Goal: Book appointment/travel/reservation

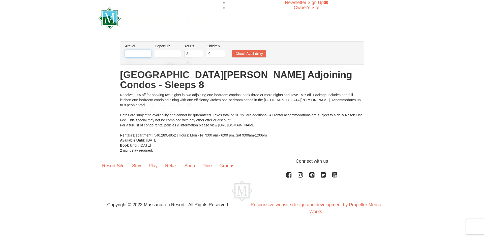
click at [136, 55] on input "text" at bounding box center [138, 54] width 26 height 8
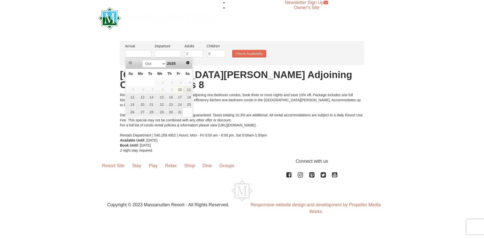
click at [165, 65] on div "Oct Nov Dec 2025" at bounding box center [159, 64] width 48 height 8
click at [163, 65] on select "Oct Nov Dec" at bounding box center [153, 64] width 23 height 8
click at [152, 105] on link "23" at bounding box center [150, 104] width 9 height 7
type input "[DATE]"
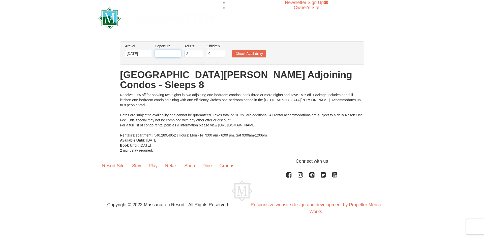
click at [171, 53] on input "text" at bounding box center [168, 54] width 26 height 8
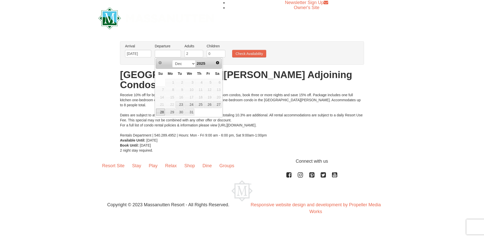
click at [161, 113] on link "28" at bounding box center [160, 112] width 9 height 7
type input "[DATE]"
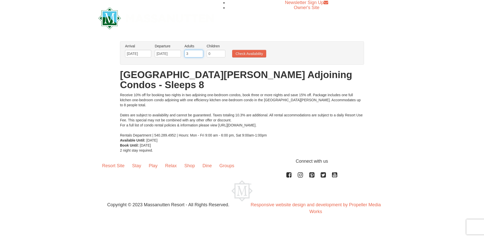
click at [199, 52] on input "3" at bounding box center [194, 54] width 19 height 8
type input "4"
click at [199, 52] on input "4" at bounding box center [194, 54] width 19 height 8
click at [222, 54] on input "0" at bounding box center [216, 54] width 19 height 8
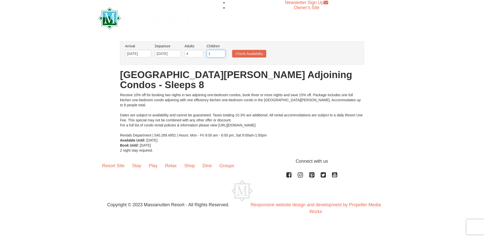
click at [222, 52] on input "1" at bounding box center [216, 54] width 19 height 8
type input "2"
click at [222, 52] on input "2" at bounding box center [216, 54] width 19 height 8
click at [244, 55] on button "Check Availability" at bounding box center [249, 54] width 34 height 8
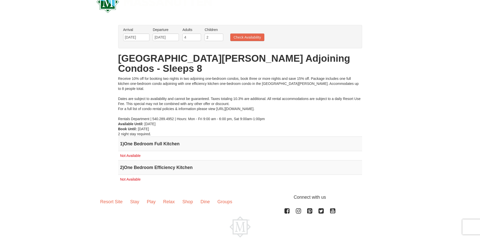
scroll to position [25, 0]
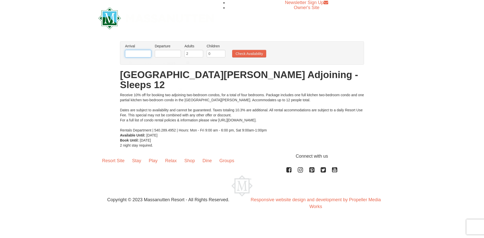
click at [139, 54] on input "text" at bounding box center [138, 54] width 26 height 8
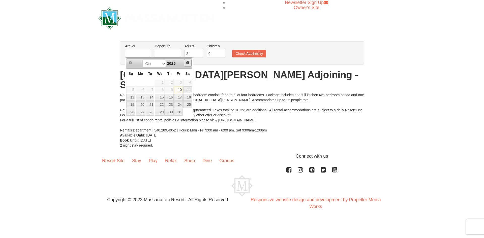
click at [186, 63] on span "Next" at bounding box center [188, 63] width 4 height 4
click at [151, 105] on link "23" at bounding box center [150, 104] width 9 height 7
type input "[DATE]"
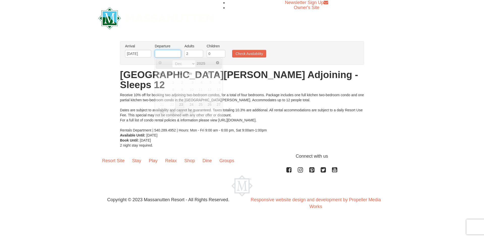
click at [167, 52] on input "text" at bounding box center [168, 54] width 26 height 8
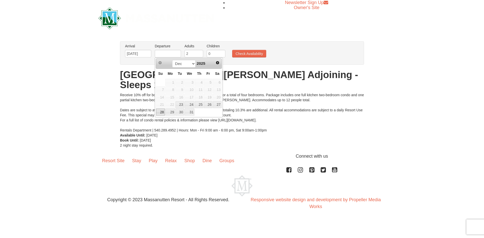
click at [158, 114] on link "28" at bounding box center [160, 112] width 9 height 7
type input "[DATE]"
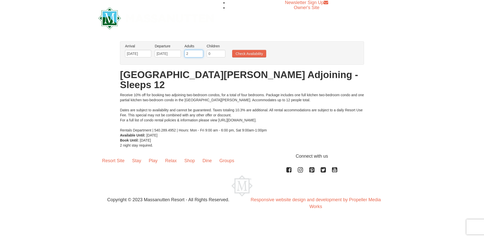
click at [202, 52] on input "2" at bounding box center [194, 54] width 19 height 8
click at [201, 54] on input "1" at bounding box center [194, 54] width 19 height 8
click at [199, 54] on input "0" at bounding box center [194, 54] width 19 height 8
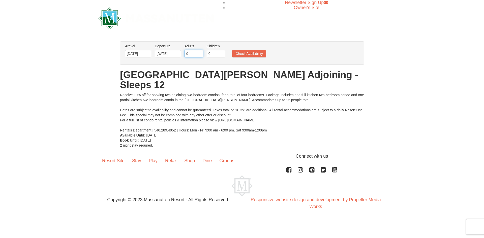
click at [199, 54] on input "0" at bounding box center [194, 54] width 19 height 8
click at [200, 51] on input "1" at bounding box center [194, 54] width 19 height 8
type input "2"
click at [200, 53] on input "2" at bounding box center [194, 54] width 19 height 8
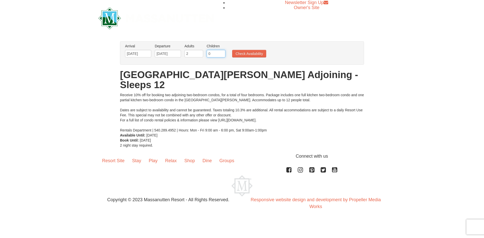
click at [213, 53] on input "0" at bounding box center [216, 54] width 19 height 8
click at [222, 53] on input "1" at bounding box center [216, 54] width 19 height 8
click at [222, 53] on input "2" at bounding box center [216, 54] width 19 height 8
click at [222, 53] on input "3" at bounding box center [216, 54] width 19 height 8
type input "2"
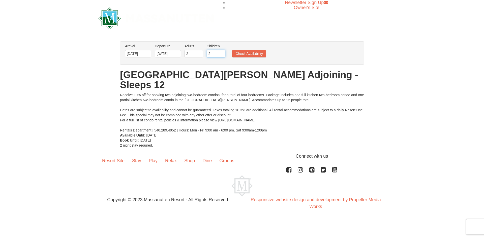
click at [222, 56] on input "2" at bounding box center [216, 54] width 19 height 8
click at [199, 51] on input "3" at bounding box center [194, 54] width 19 height 8
type input "4"
click at [199, 52] on input "4" at bounding box center [194, 54] width 19 height 8
click at [239, 52] on button "Check Availability" at bounding box center [249, 54] width 34 height 8
